Goal: Contribute content: Add original content to the website for others to see

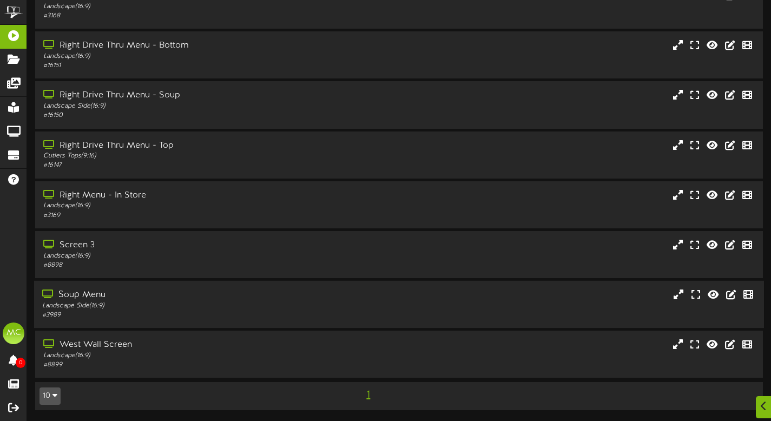
scroll to position [117, 0]
click at [198, 319] on div "# 3989" at bounding box center [186, 315] width 288 height 9
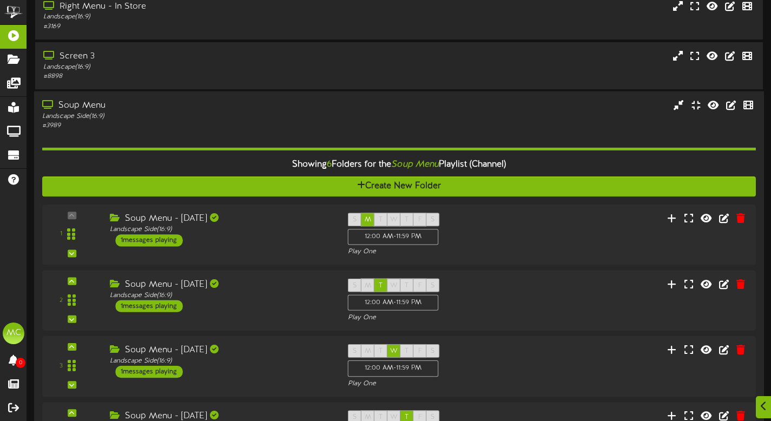
scroll to position [369, 0]
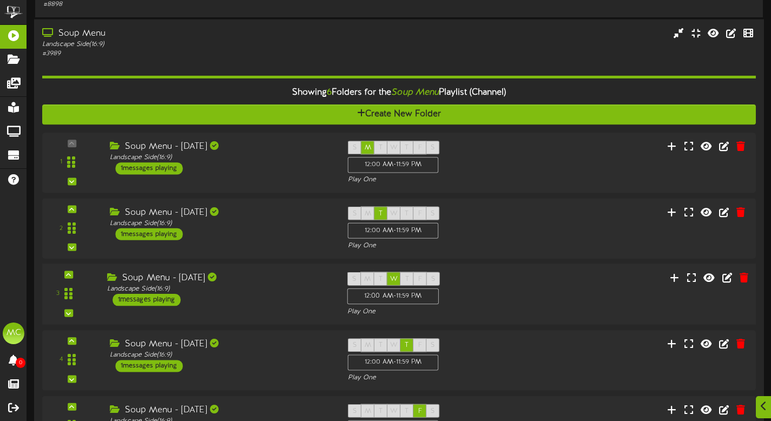
click at [292, 285] on div "Soup Menu - [DATE]" at bounding box center [219, 278] width 224 height 12
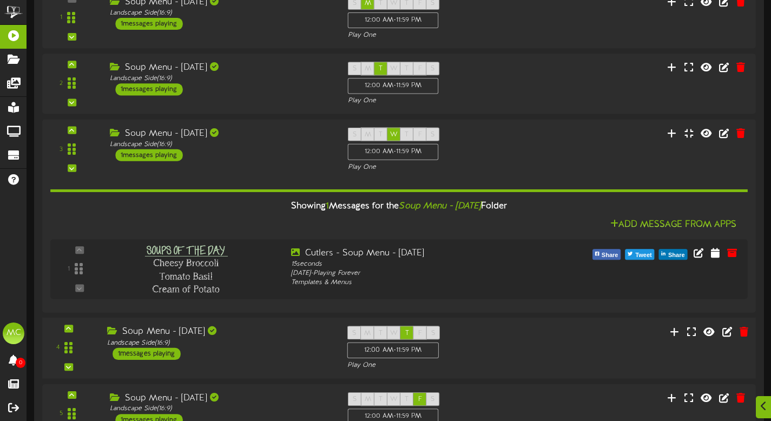
scroll to position [550, 0]
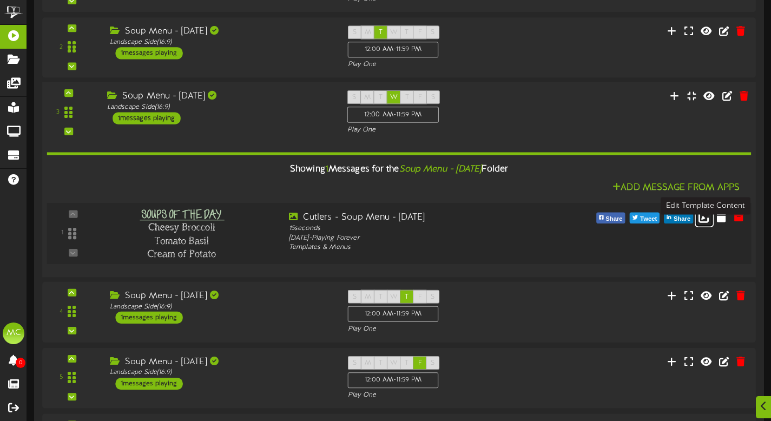
click at [707, 223] on icon at bounding box center [705, 217] width 12 height 12
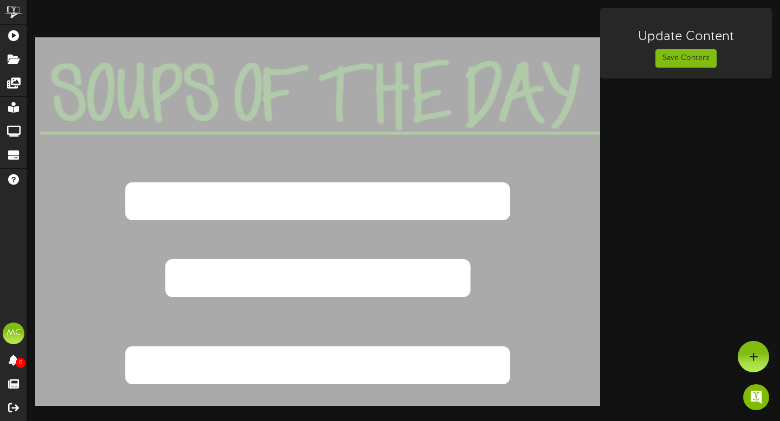
scroll to position [9, 0]
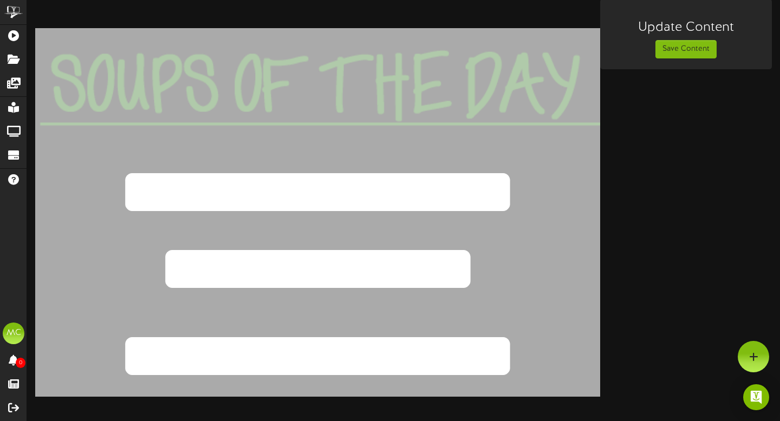
click at [492, 267] on textarea "**********" at bounding box center [317, 268] width 749 height 101
drag, startPoint x: 497, startPoint y: 269, endPoint x: 130, endPoint y: 265, distance: 366.5
click at [130, 265] on textarea "**********" at bounding box center [317, 268] width 749 height 101
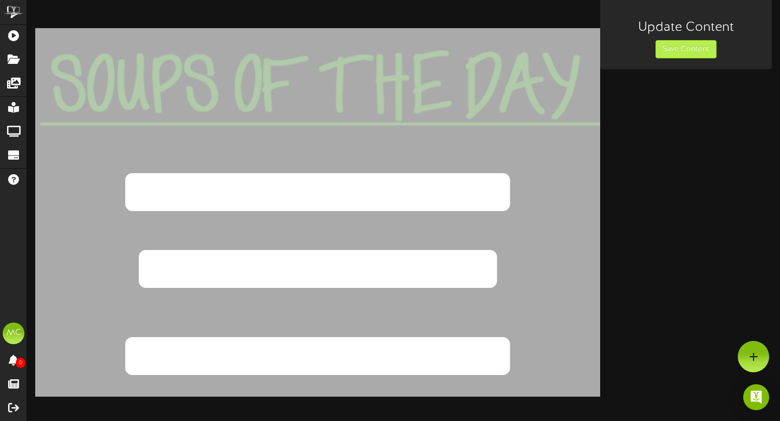
type textarea "**********"
click at [688, 51] on button "Save Content" at bounding box center [685, 49] width 61 height 18
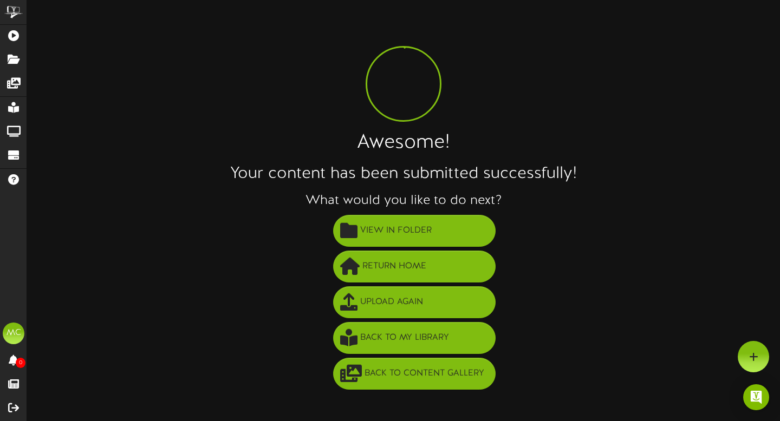
scroll to position [0, 0]
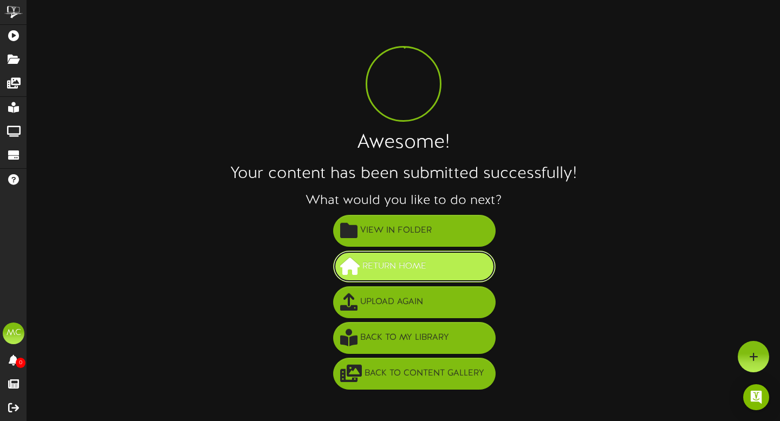
click at [439, 262] on button "Return Home" at bounding box center [414, 267] width 162 height 32
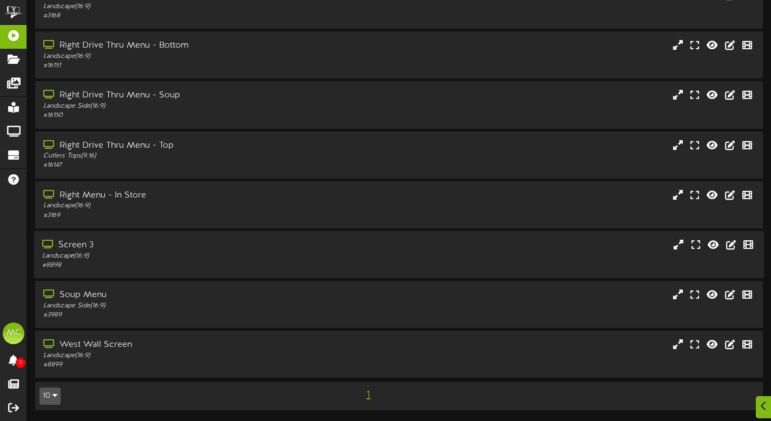
scroll to position [117, 0]
click at [189, 348] on div "West Wall Screen" at bounding box center [186, 345] width 288 height 12
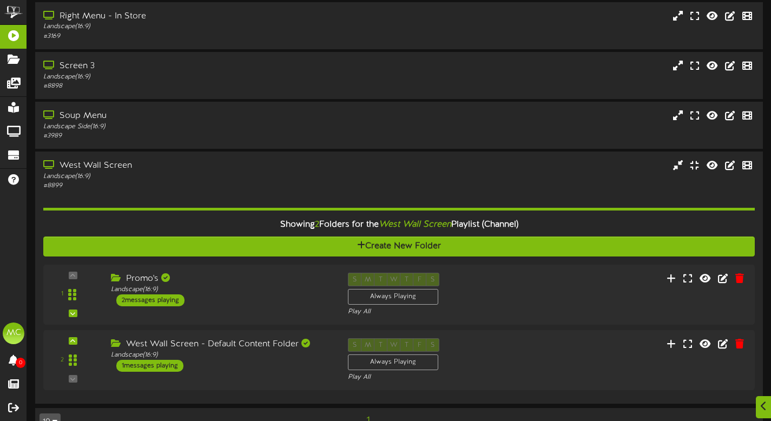
scroll to position [322, 0]
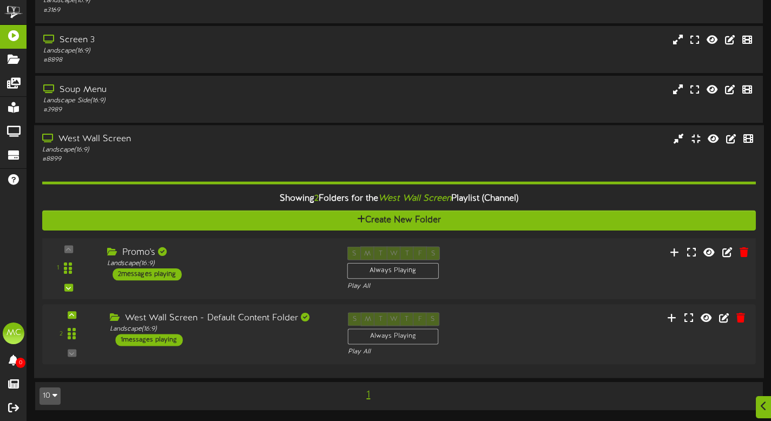
click at [214, 273] on div "Promo's Landscape ( 16:9 ) 2 messages playing" at bounding box center [219, 263] width 240 height 34
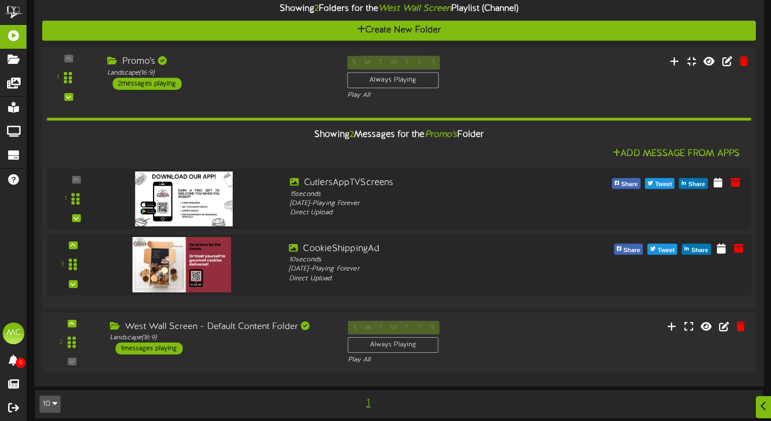
scroll to position [520, 0]
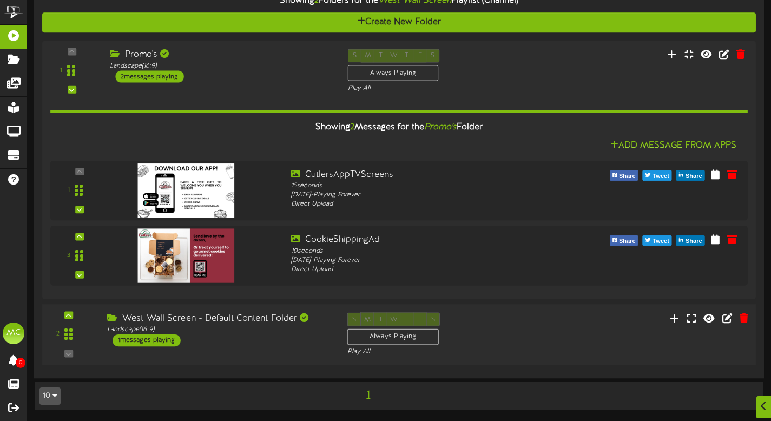
click at [257, 342] on div "West Wall Screen - Default Content Folder Landscape ( 16:9 ) 1 messages playing" at bounding box center [219, 329] width 240 height 34
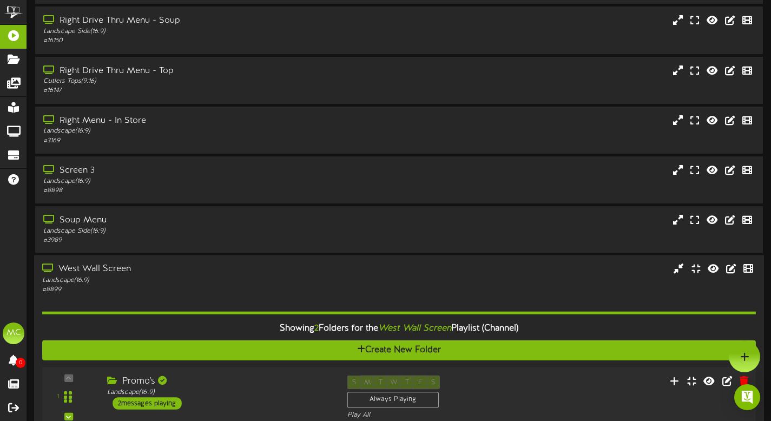
scroll to position [38, 0]
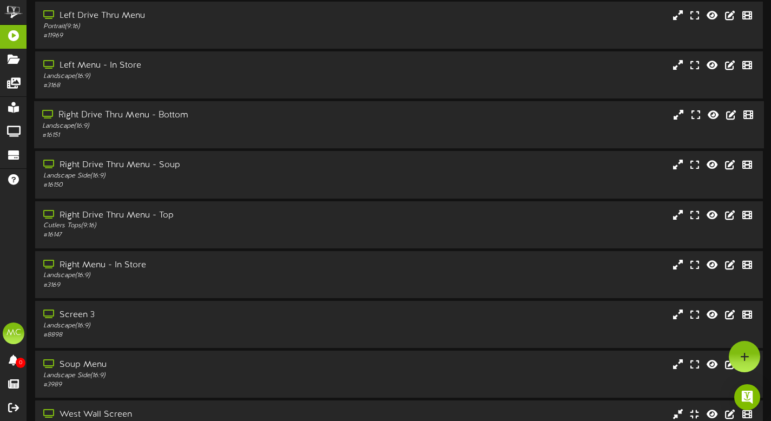
click at [184, 131] on div "Landscape ( 16:9 )" at bounding box center [186, 126] width 288 height 9
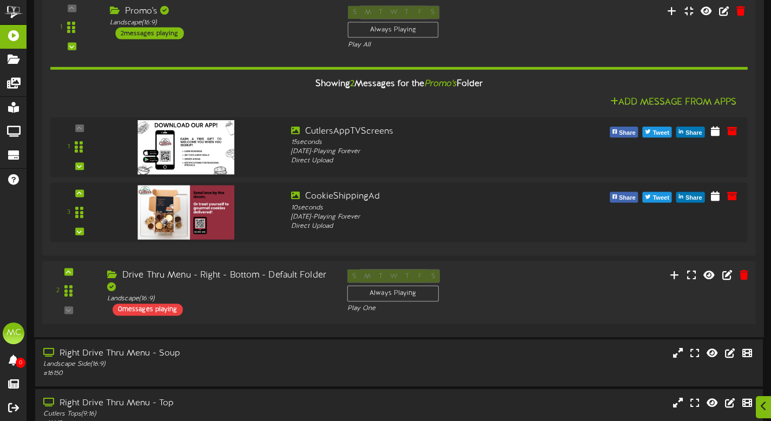
scroll to position [291, 0]
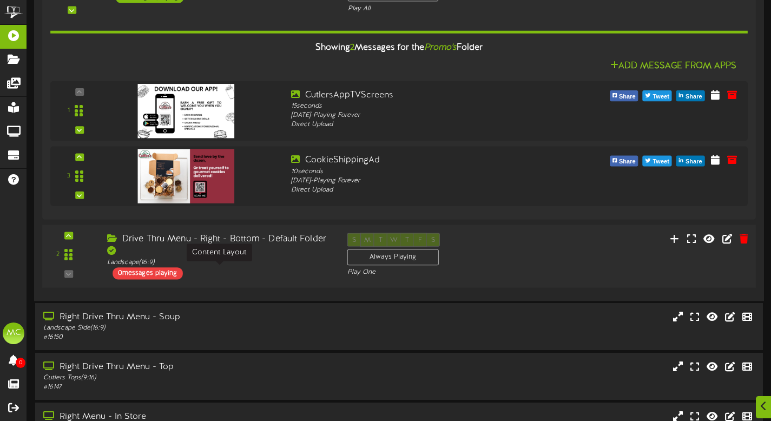
click at [249, 267] on div "Landscape ( 16:9 )" at bounding box center [219, 262] width 224 height 9
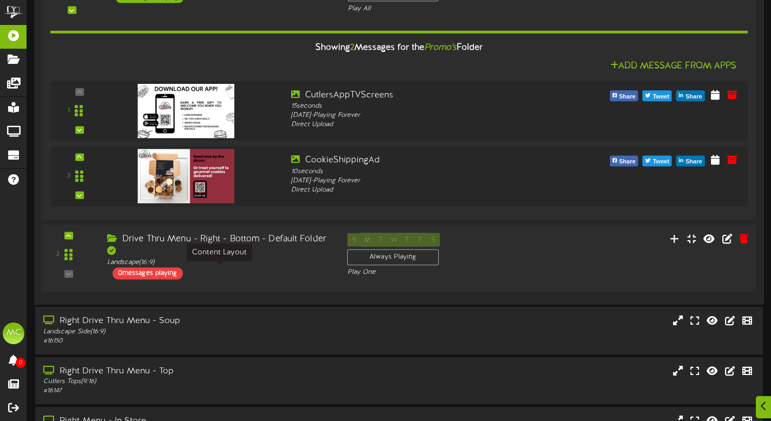
scroll to position [291, 0]
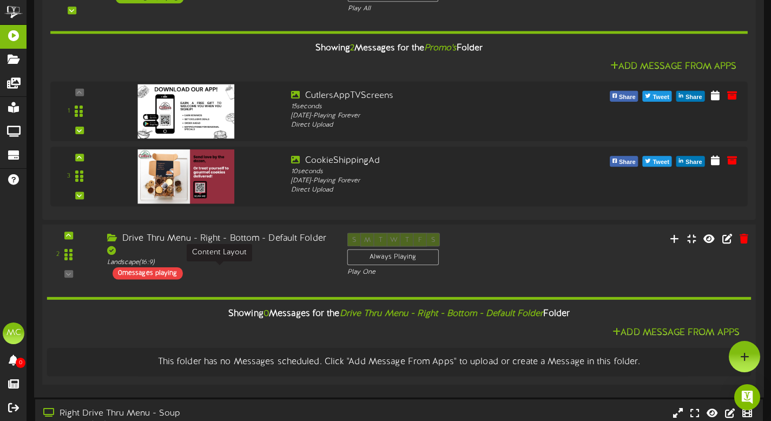
click at [250, 267] on div "Landscape ( 16:9 )" at bounding box center [219, 262] width 224 height 9
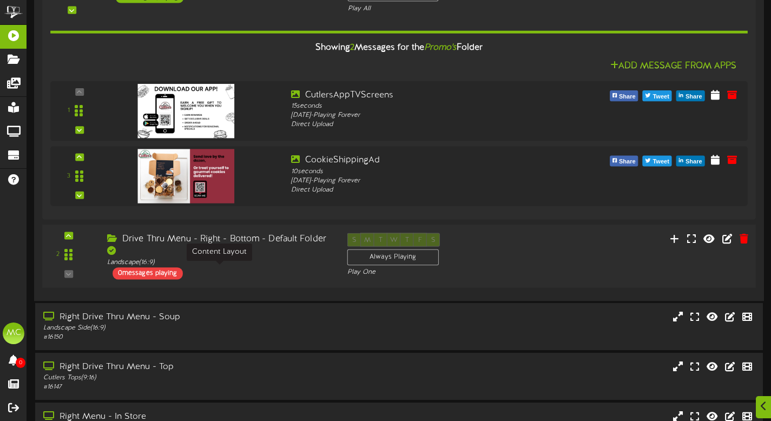
click at [250, 267] on div "Landscape ( 16:9 )" at bounding box center [219, 262] width 224 height 9
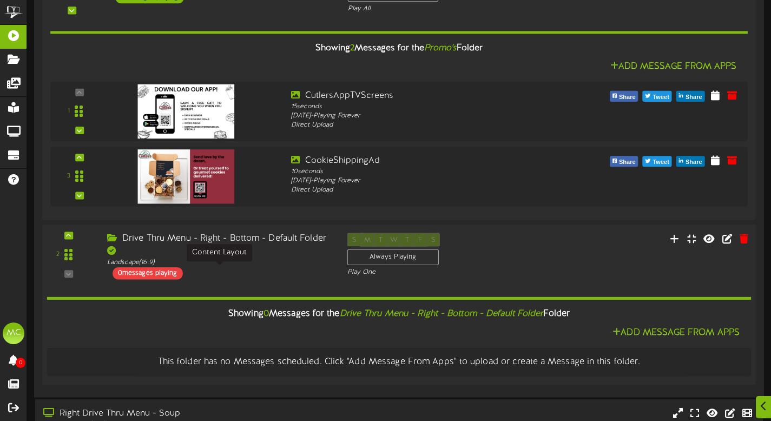
click at [250, 267] on div "Landscape ( 16:9 )" at bounding box center [219, 262] width 224 height 9
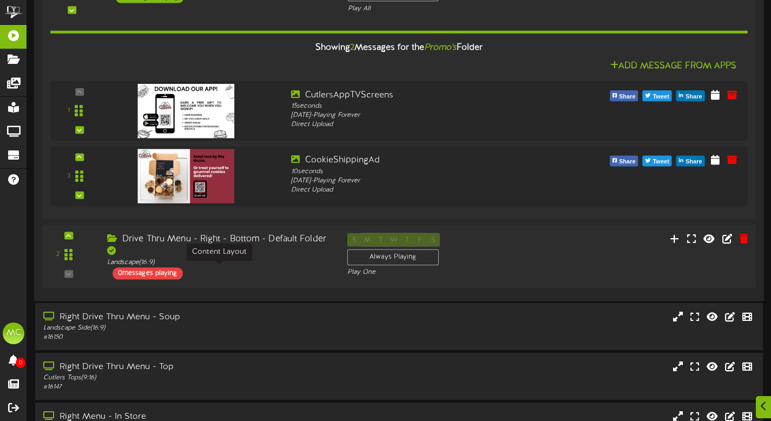
click at [250, 267] on div "Landscape ( 16:9 )" at bounding box center [219, 262] width 224 height 9
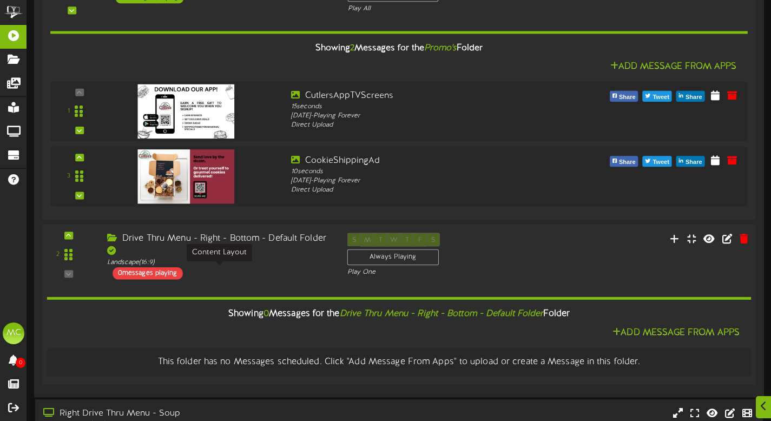
click at [250, 267] on div "Landscape ( 16:9 )" at bounding box center [219, 262] width 224 height 9
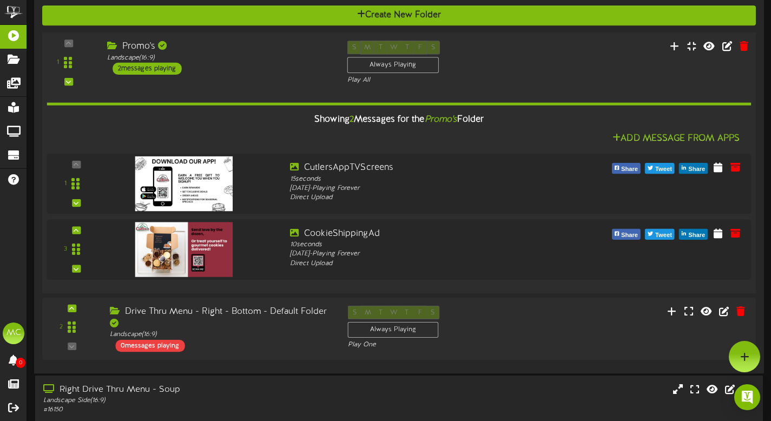
scroll to position [183, 0]
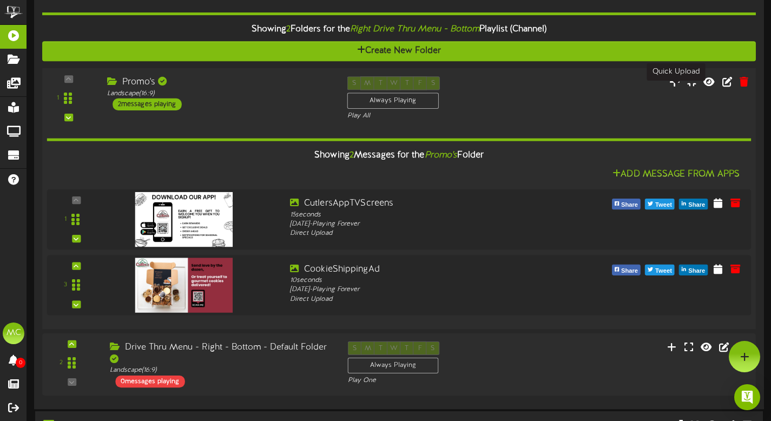
click at [681, 88] on icon at bounding box center [675, 82] width 11 height 12
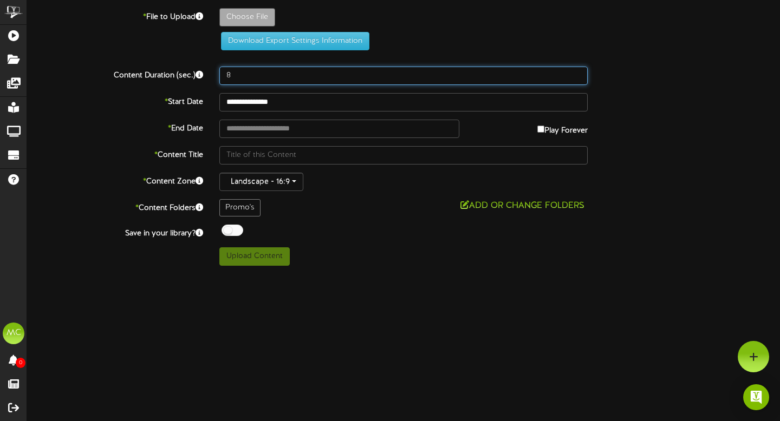
click at [247, 80] on input "8" at bounding box center [403, 76] width 368 height 18
type input "10"
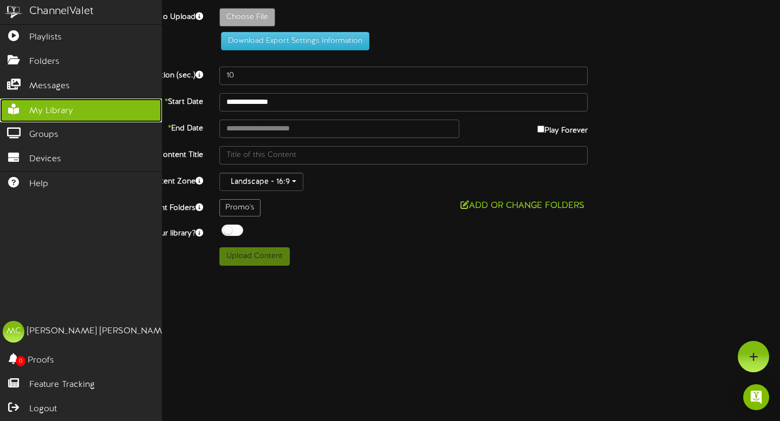
click at [52, 112] on span "My Library" at bounding box center [51, 111] width 44 height 12
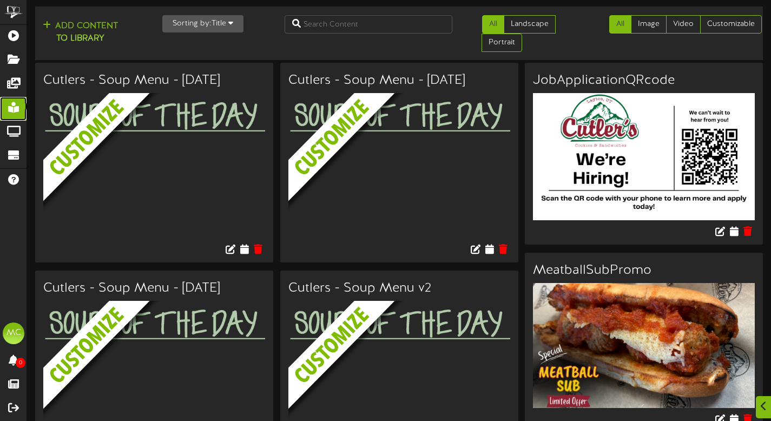
scroll to position [758, 0]
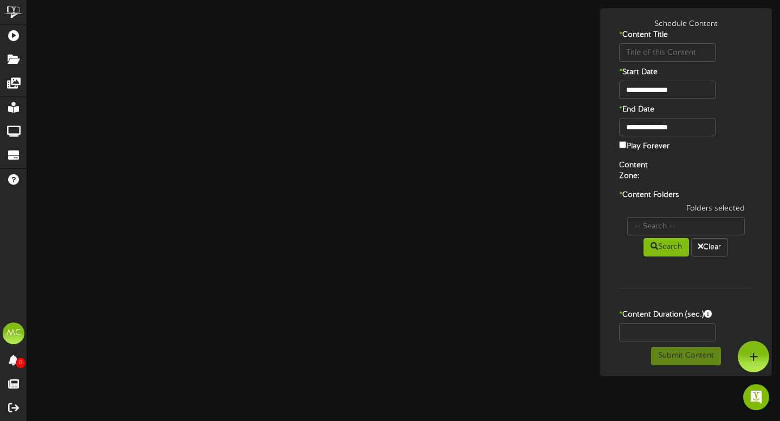
type input "ChickenParmPromo"
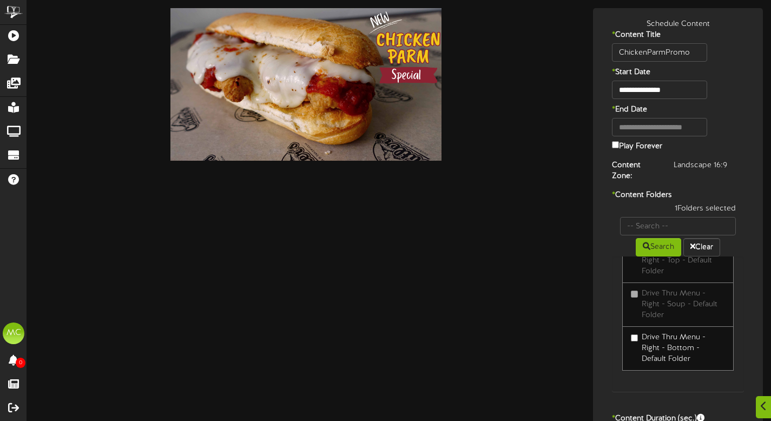
scroll to position [80, 0]
type input "15"
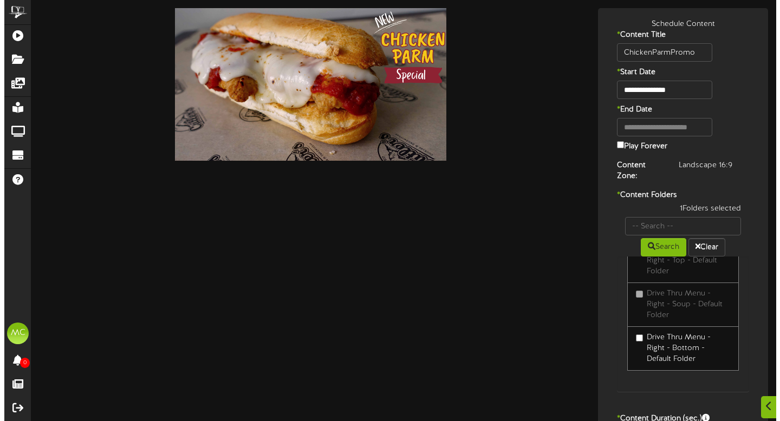
scroll to position [0, 0]
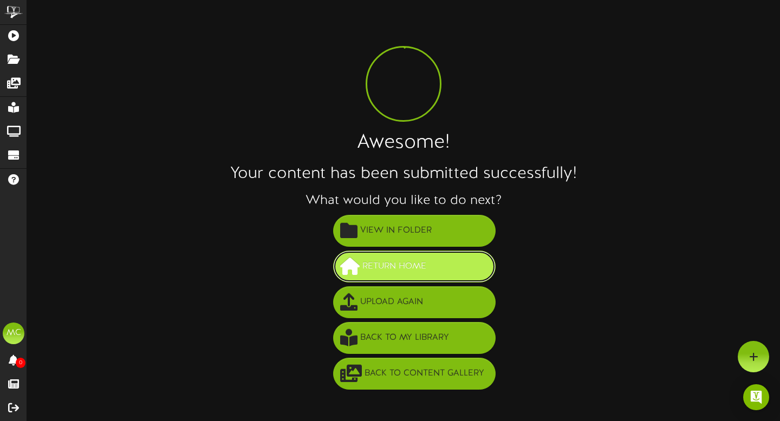
click at [429, 273] on button "Return Home" at bounding box center [414, 267] width 162 height 32
